Goal: Transaction & Acquisition: Download file/media

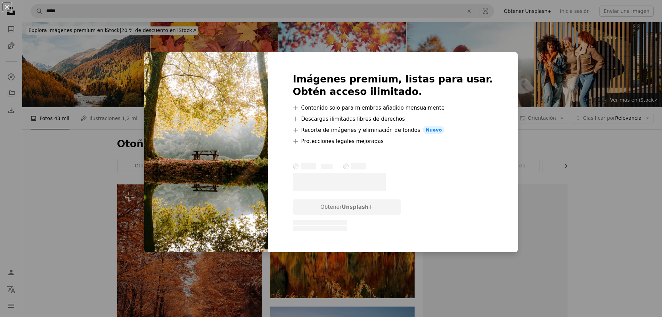
scroll to position [591, 0]
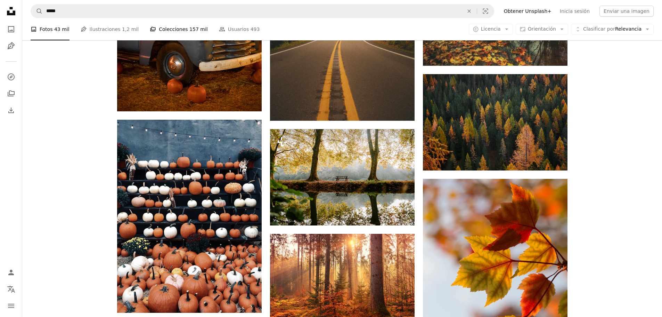
scroll to position [730, 0]
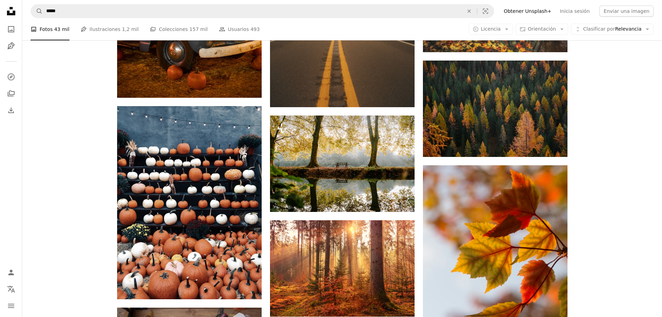
drag, startPoint x: 178, startPoint y: 0, endPoint x: 550, endPoint y: 235, distance: 440.2
click at [550, 235] on div "Plus sign for Unsplash+ A heart A plus sign [PERSON_NAME] Para Unsplash+ A lock…" at bounding box center [342, 69] width 450 height 1231
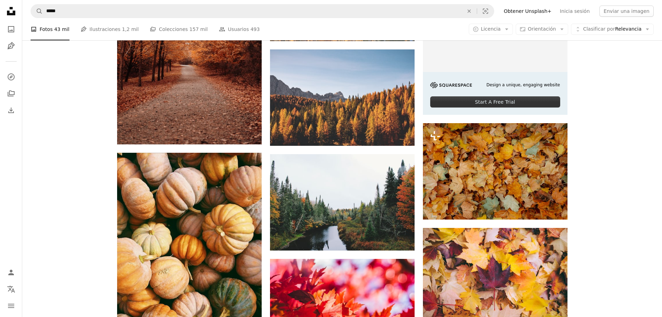
scroll to position [243, 0]
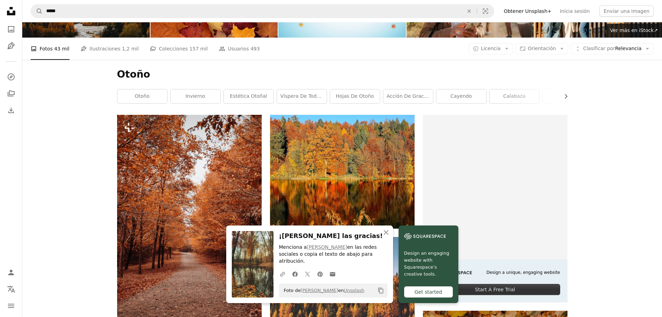
scroll to position [35, 0]
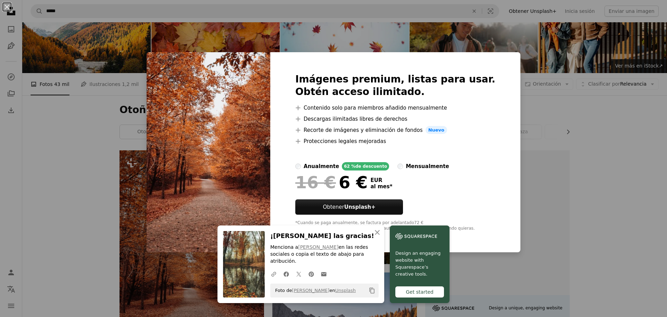
click at [604, 177] on div "An X shape Imágenes premium, listas para usar. Obtén acceso ilimitado. A plus s…" at bounding box center [333, 158] width 667 height 317
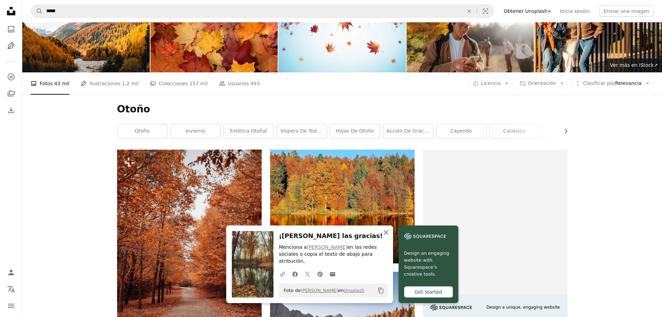
click at [390, 236] on icon "An X shape" at bounding box center [386, 232] width 8 height 8
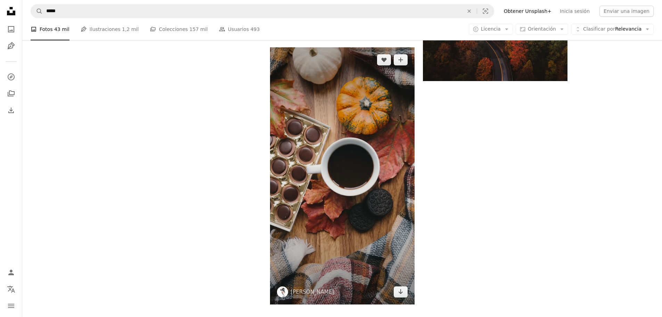
scroll to position [1147, 0]
